Goal: Information Seeking & Learning: Learn about a topic

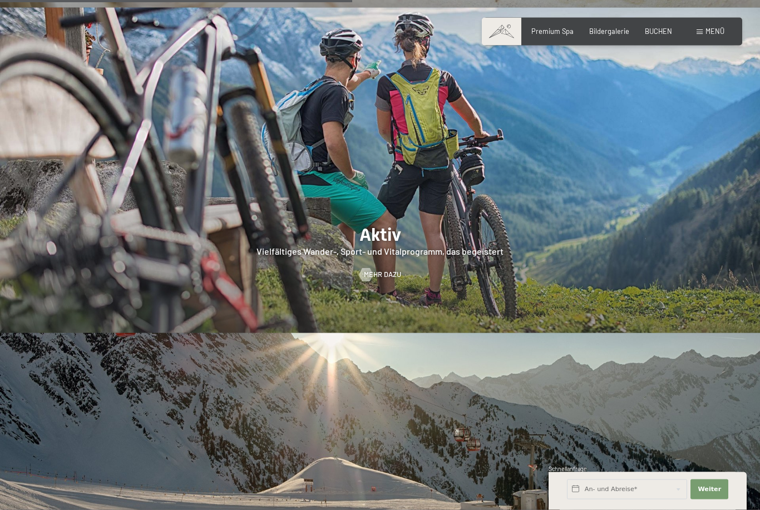
scroll to position [1963, 0]
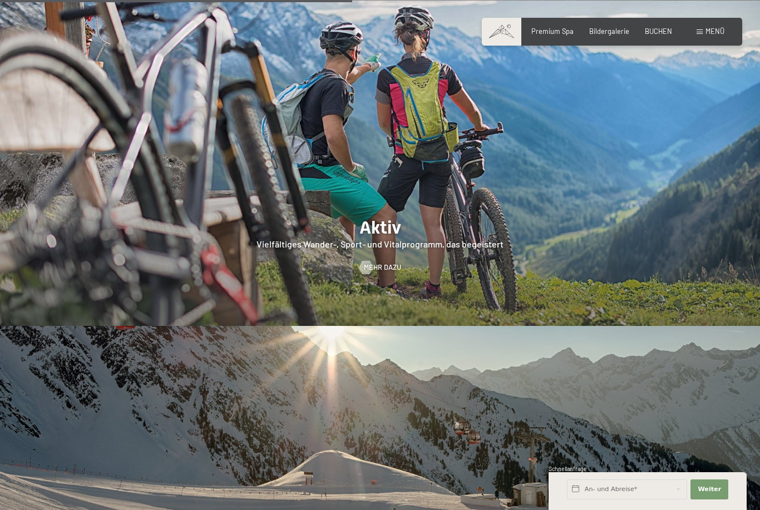
click at [392, 273] on span "Mehr dazu" at bounding box center [382, 268] width 37 height 10
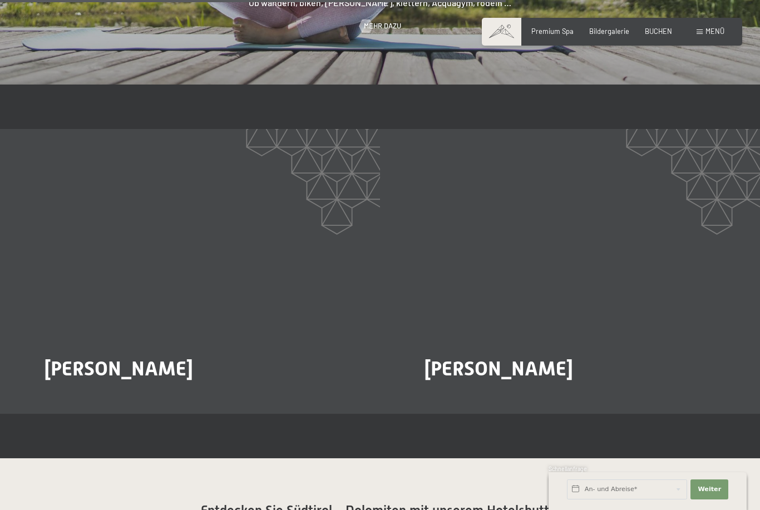
scroll to position [1677, 0]
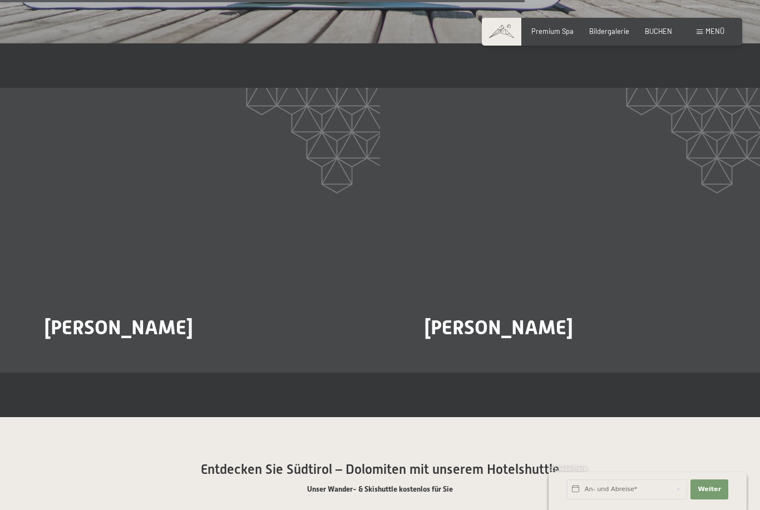
click at [65, 353] on span "Mehr dazu" at bounding box center [67, 358] width 37 height 10
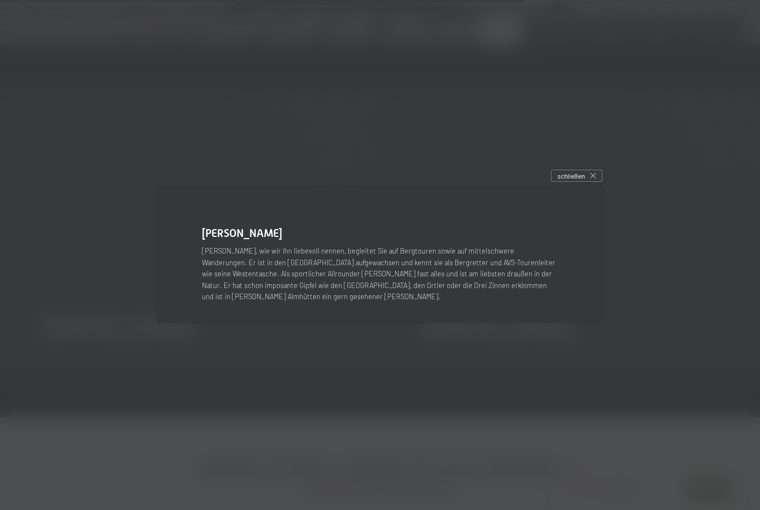
click at [593, 179] on icon at bounding box center [593, 176] width 6 height 6
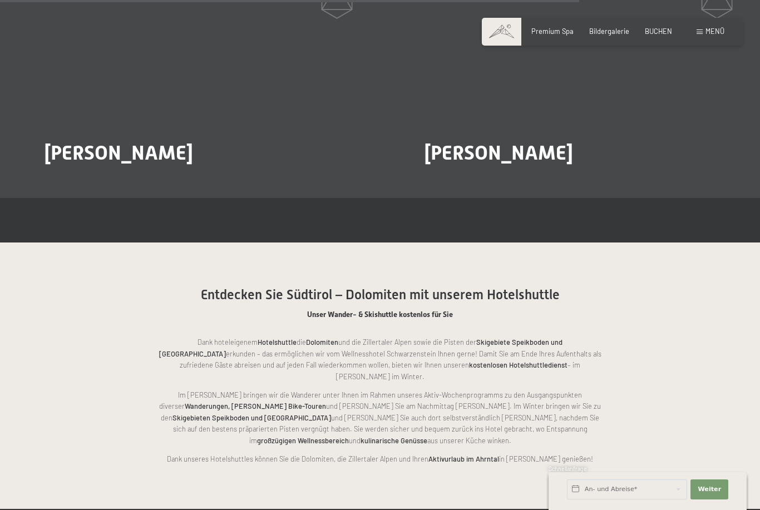
scroll to position [1852, 0]
click at [513, 141] on span "Paul Oberhuber" at bounding box center [499, 152] width 149 height 23
click at [455, 179] on span "Mehr dazu" at bounding box center [447, 184] width 37 height 10
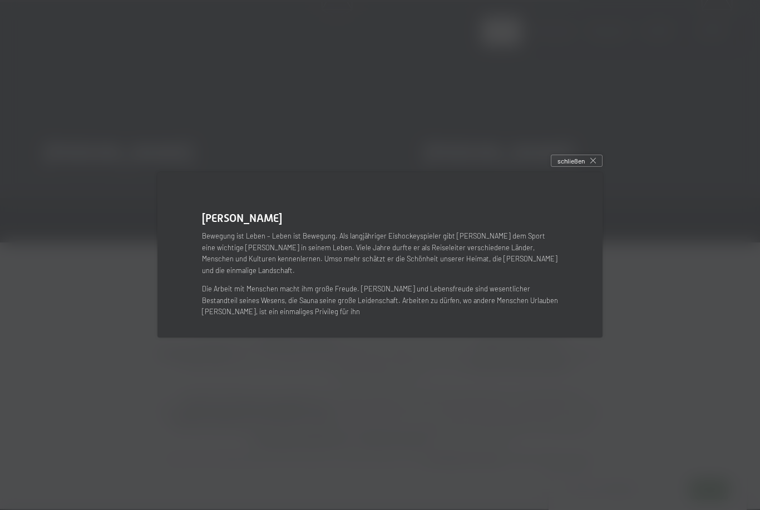
click at [593, 167] on div "schließen" at bounding box center [577, 161] width 52 height 12
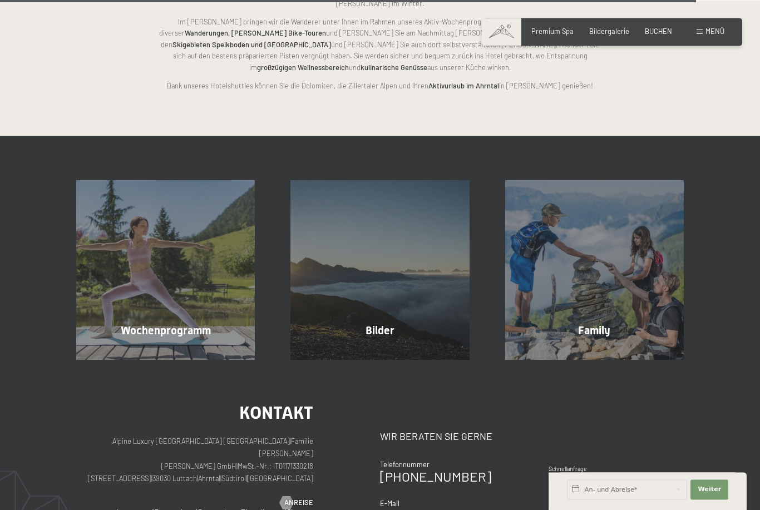
scroll to position [2225, 0]
click at [437, 292] on div "Bilder Mehr erfahren" at bounding box center [380, 269] width 214 height 179
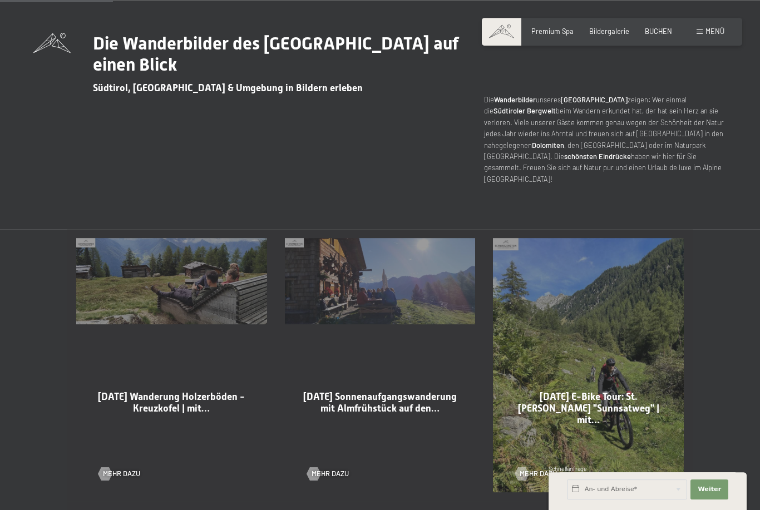
scroll to position [395, 0]
click at [117, 312] on div "05-09-2025 Wanderung Holzerböden - Kreuzkofel | mit… Mehr dazu" at bounding box center [171, 365] width 209 height 272
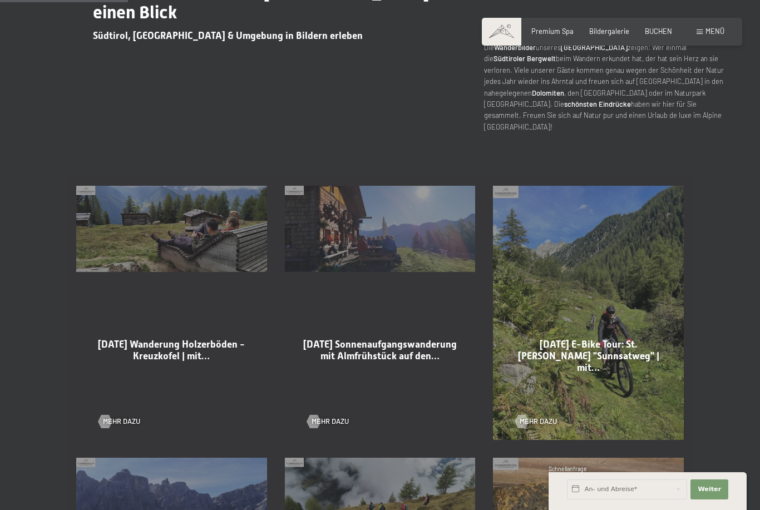
scroll to position [447, 0]
click at [119, 426] on span "Mehr dazu" at bounding box center [121, 421] width 37 height 10
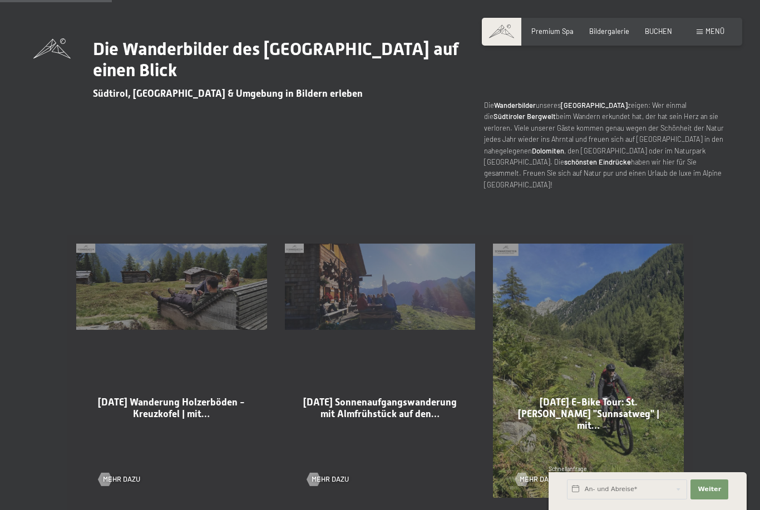
scroll to position [390, 0]
click at [373, 419] on span "04-09-2025 Sonnenaufgangswanderung mit Almfrühstück auf den…" at bounding box center [380, 407] width 154 height 23
click at [337, 484] on span "Mehr dazu" at bounding box center [330, 479] width 37 height 10
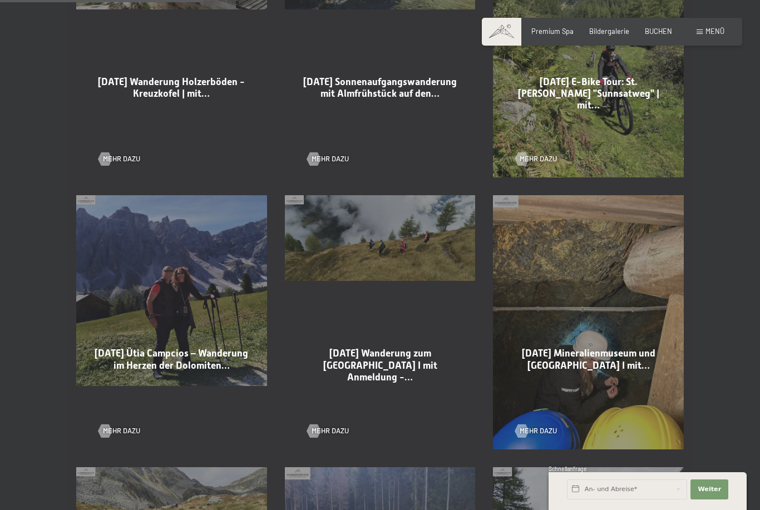
scroll to position [711, 0]
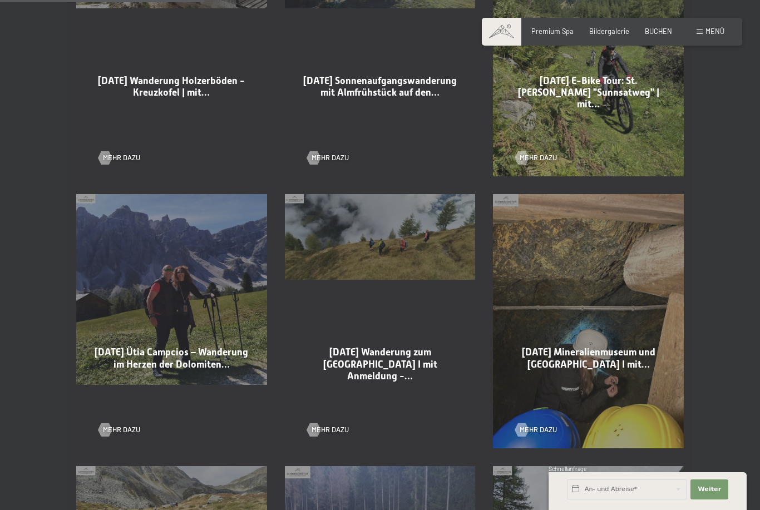
click at [196, 339] on div "03-09-2025 Ütia Campcios – Wanderung im Herzen der Dolomiten… Mehr dazu" at bounding box center [171, 321] width 209 height 272
click at [132, 435] on span "Mehr dazu" at bounding box center [121, 430] width 37 height 10
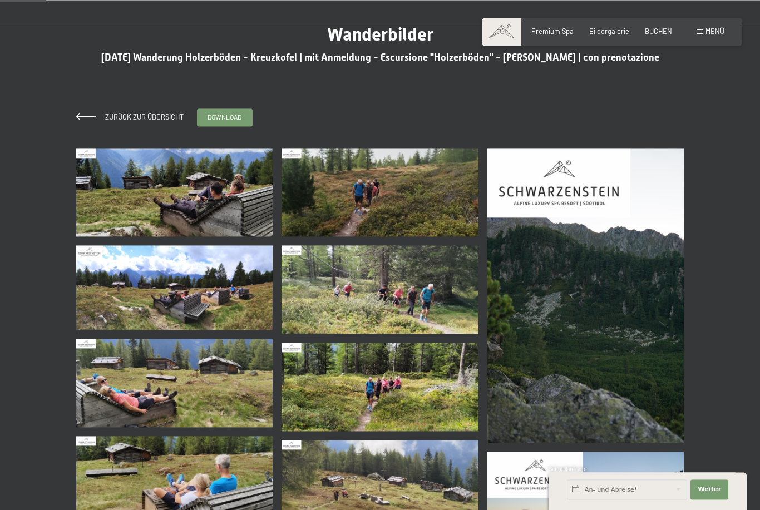
scroll to position [65, 0]
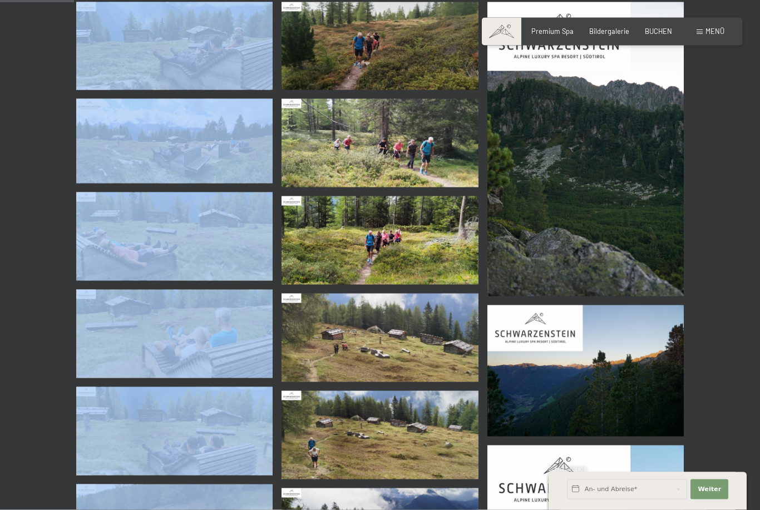
scroll to position [195, 0]
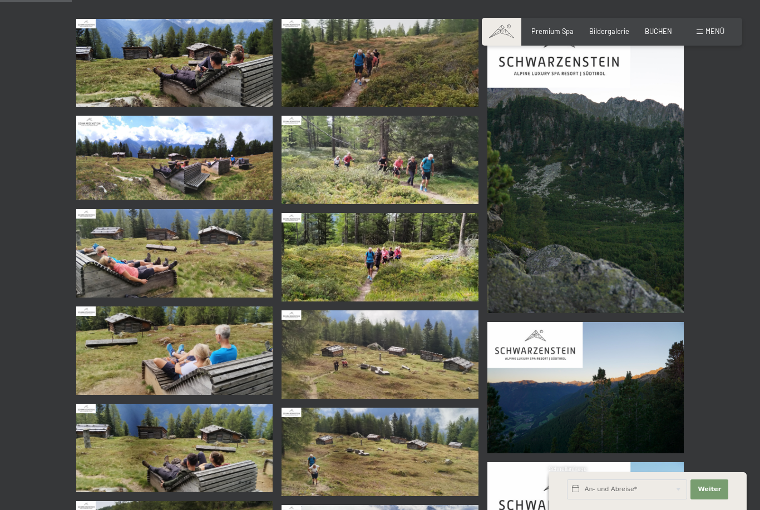
click at [332, 165] on img at bounding box center [380, 160] width 196 height 88
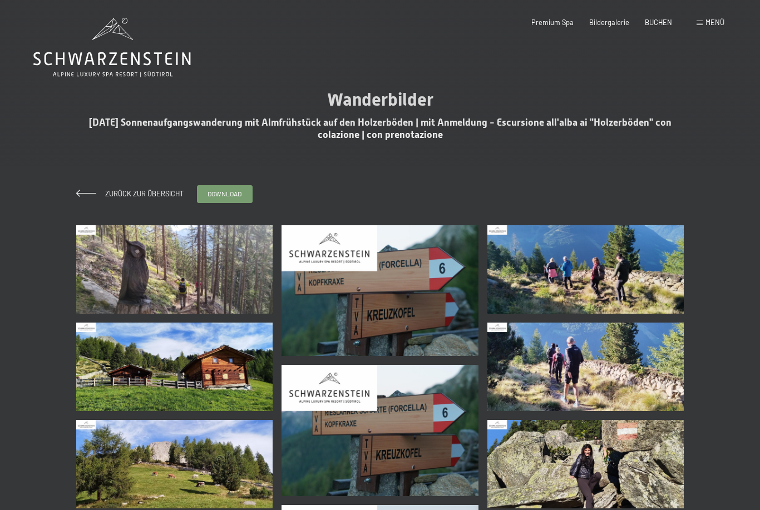
click at [160, 266] on img at bounding box center [174, 269] width 196 height 88
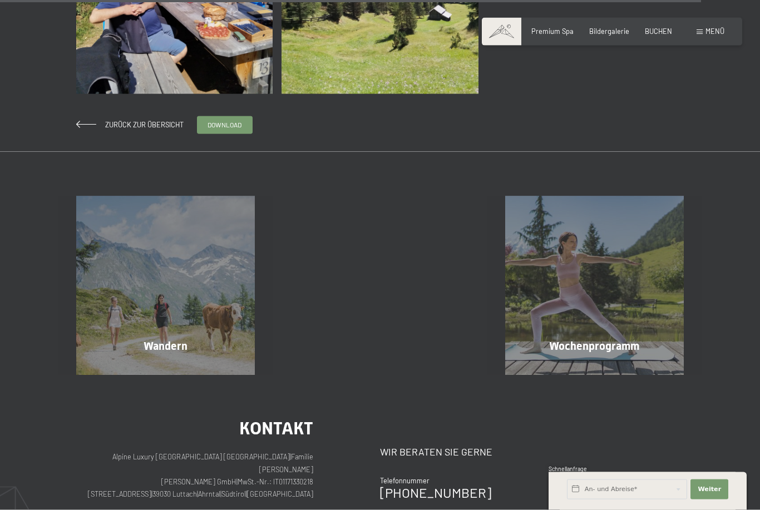
scroll to position [2804, 0]
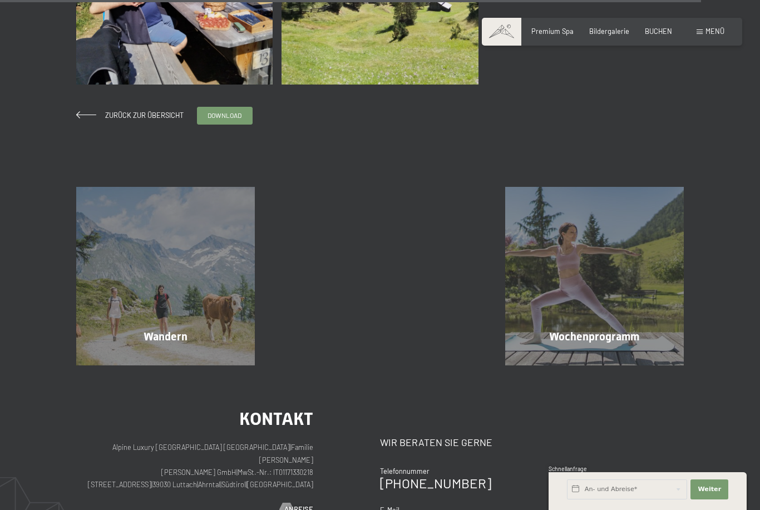
click at [177, 336] on div "Wandern Mehr erfahren" at bounding box center [165, 276] width 214 height 179
